Goal: Task Accomplishment & Management: Complete application form

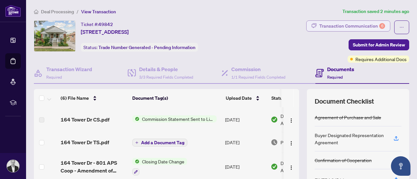
click at [341, 28] on div "Transaction Communication 6" at bounding box center [352, 26] width 66 height 10
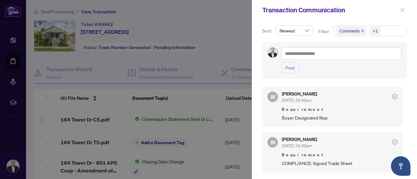
click at [401, 9] on icon "close" at bounding box center [402, 10] width 5 height 5
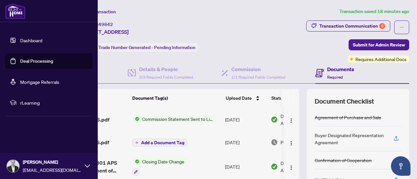
click at [30, 41] on link "Dashboard" at bounding box center [31, 40] width 22 height 6
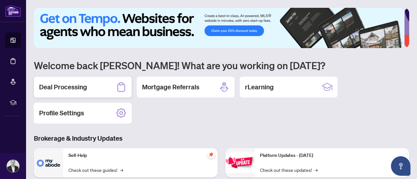
click at [86, 87] on h2 "Deal Processing" at bounding box center [63, 87] width 48 height 9
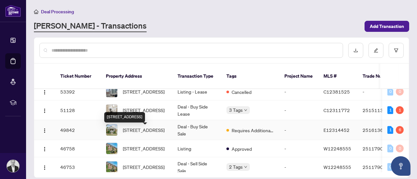
scroll to position [62, 0]
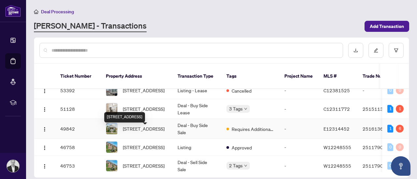
click at [138, 131] on span "[STREET_ADDRESS]" at bounding box center [144, 128] width 42 height 7
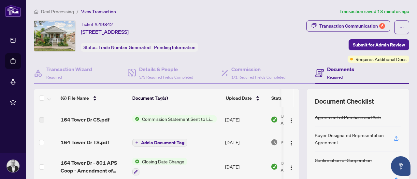
click at [337, 75] on span "Required" at bounding box center [335, 77] width 16 height 5
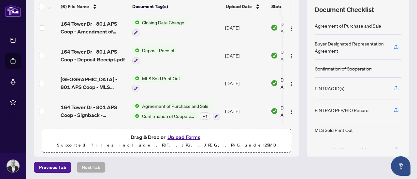
scroll to position [93, 0]
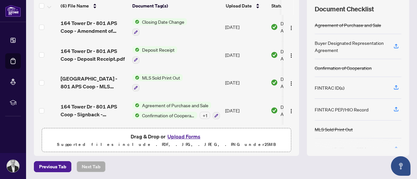
click at [188, 135] on button "Upload Forms" at bounding box center [183, 137] width 37 height 8
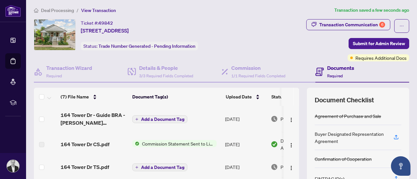
scroll to position [0, 0]
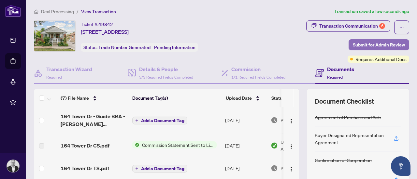
click at [377, 45] on span "Submit for Admin Review" at bounding box center [379, 45] width 52 height 10
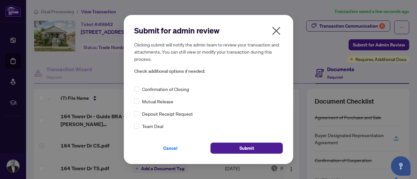
click at [177, 90] on span "Confirmation of Closing" at bounding box center [165, 89] width 47 height 7
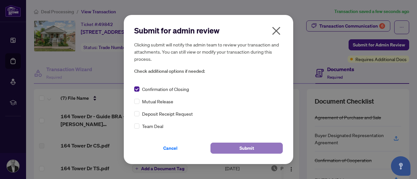
click at [228, 153] on button "Submit" at bounding box center [246, 148] width 72 height 11
